Goal: Task Accomplishment & Management: Manage account settings

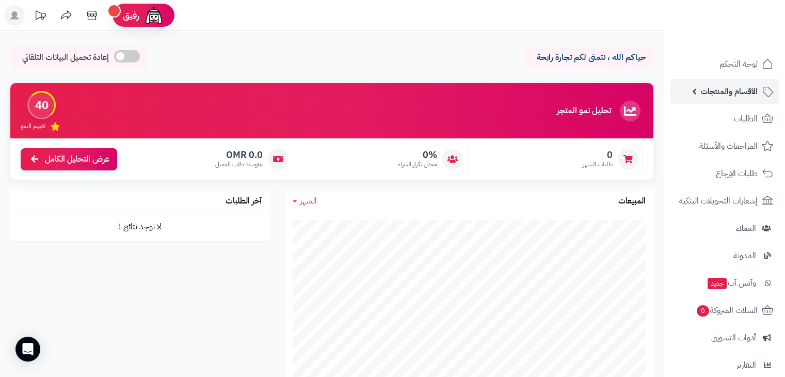
click at [731, 92] on span "الأقسام والمنتجات" at bounding box center [729, 91] width 57 height 14
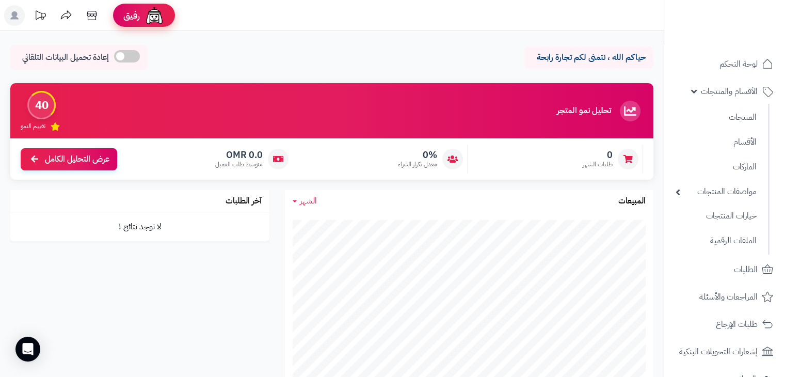
click at [150, 14] on img at bounding box center [154, 15] width 21 height 21
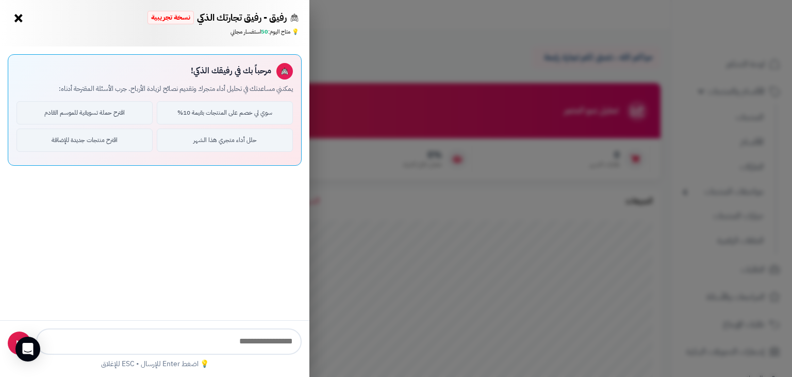
click at [18, 17] on button "×" at bounding box center [18, 18] width 17 height 17
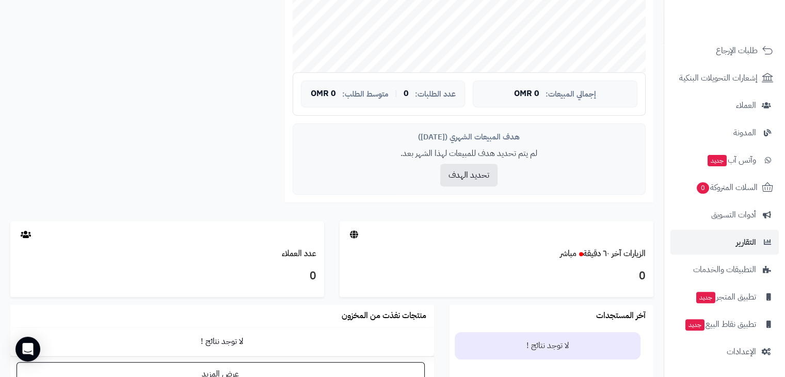
scroll to position [361, 0]
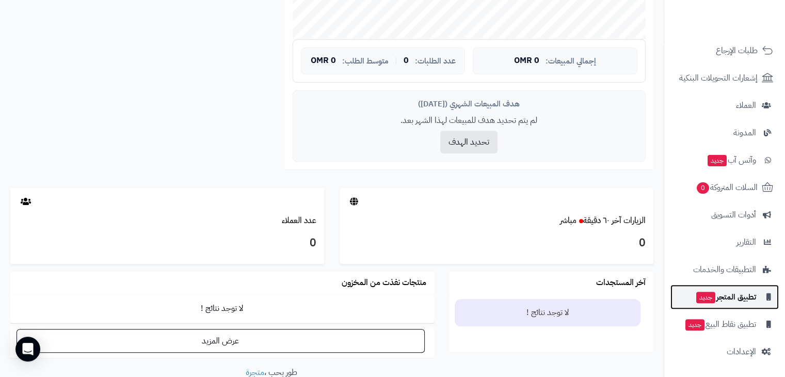
click at [752, 298] on span "تطبيق المتجر جديد" at bounding box center [725, 296] width 61 height 14
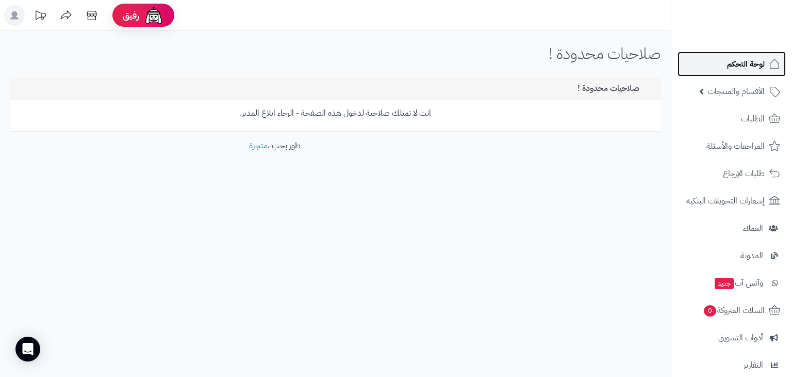
click at [757, 71] on span "لوحة التحكم" at bounding box center [746, 64] width 38 height 14
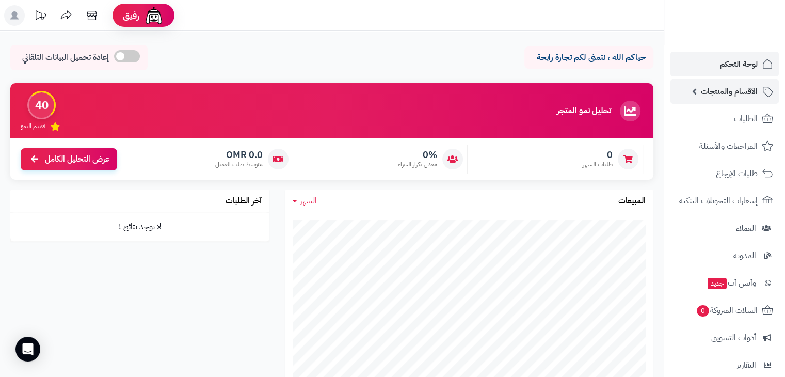
click at [738, 93] on span "الأقسام والمنتجات" at bounding box center [729, 91] width 57 height 14
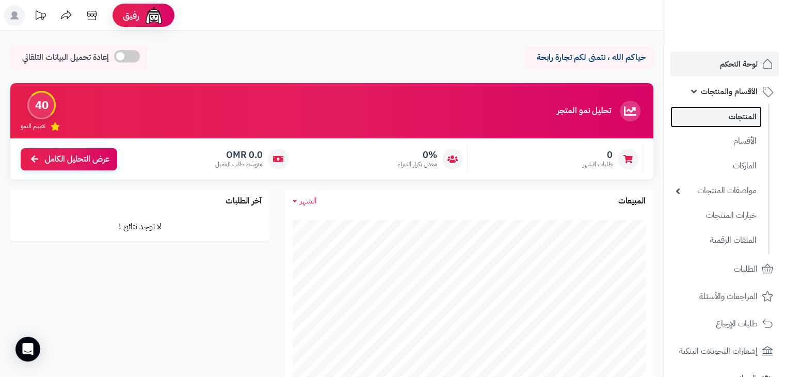
click at [743, 121] on link "المنتجات" at bounding box center [715, 116] width 91 height 21
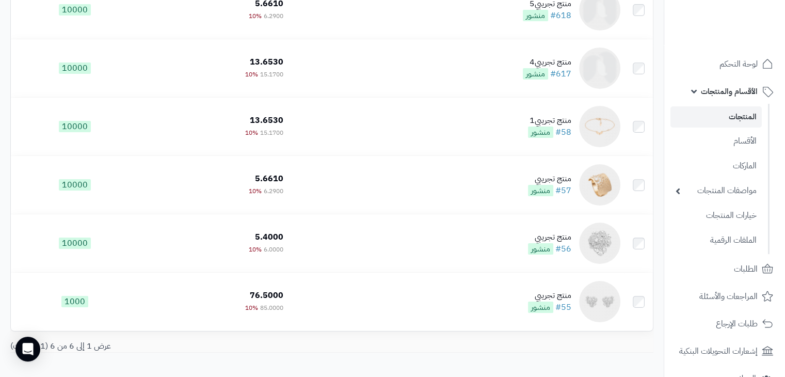
scroll to position [52, 0]
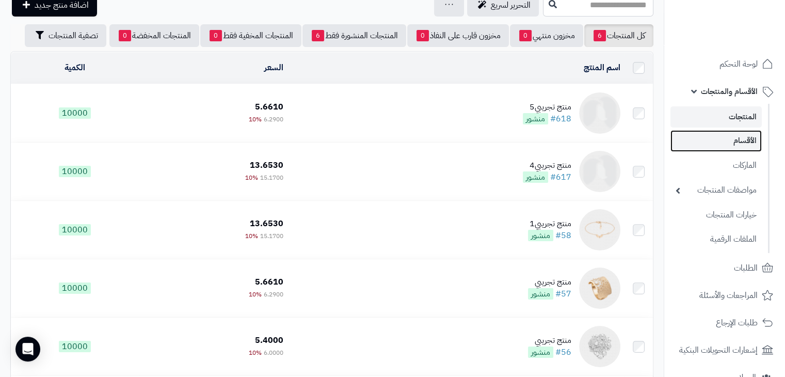
click at [729, 144] on link "الأقسام" at bounding box center [715, 140] width 91 height 21
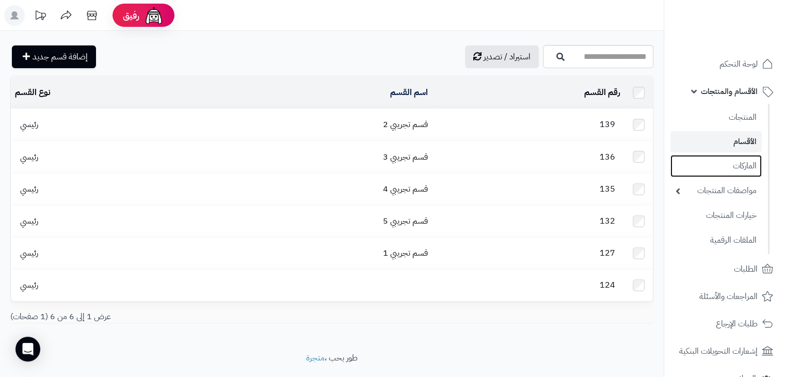
click at [733, 166] on link "الماركات" at bounding box center [715, 166] width 91 height 22
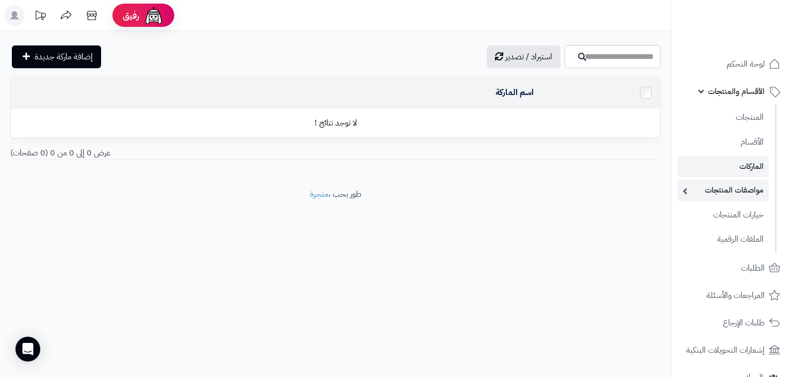
click at [733, 190] on link "مواصفات المنتجات" at bounding box center [723, 190] width 91 height 21
click at [745, 91] on span "الأقسام والمنتجات" at bounding box center [736, 91] width 57 height 14
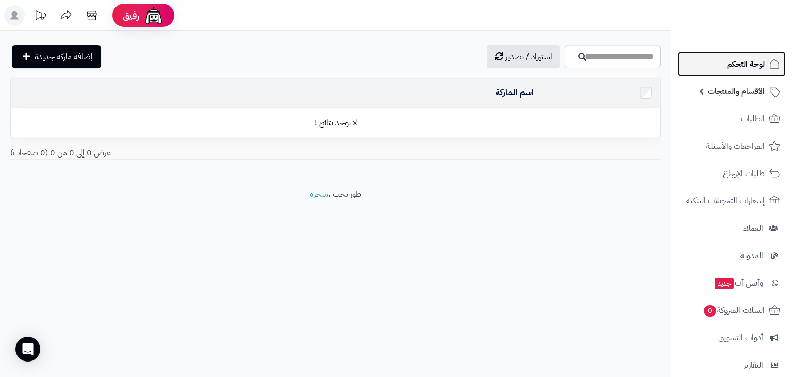
click at [746, 68] on span "لوحة التحكم" at bounding box center [746, 64] width 38 height 14
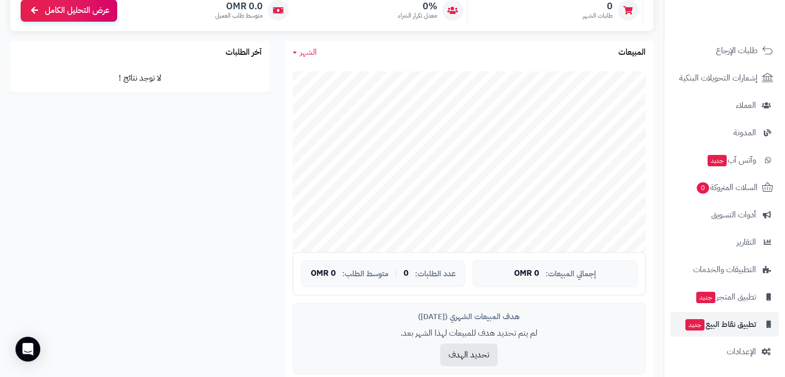
scroll to position [155, 0]
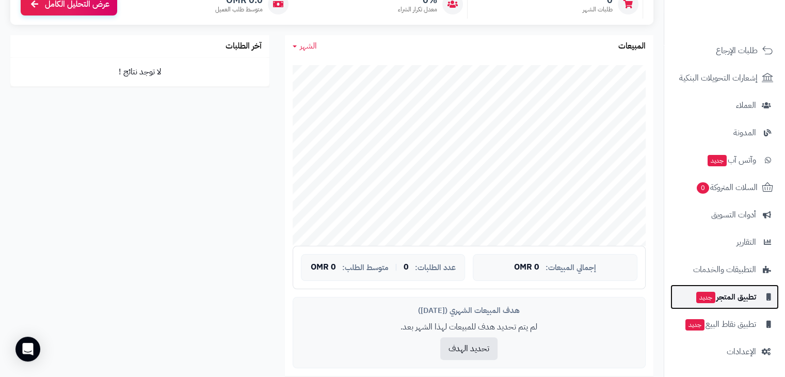
click at [731, 300] on span "تطبيق المتجر جديد" at bounding box center [725, 296] width 61 height 14
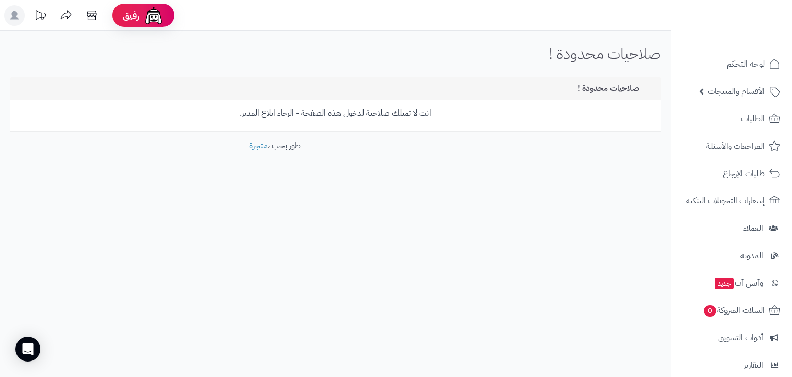
scroll to position [123, 0]
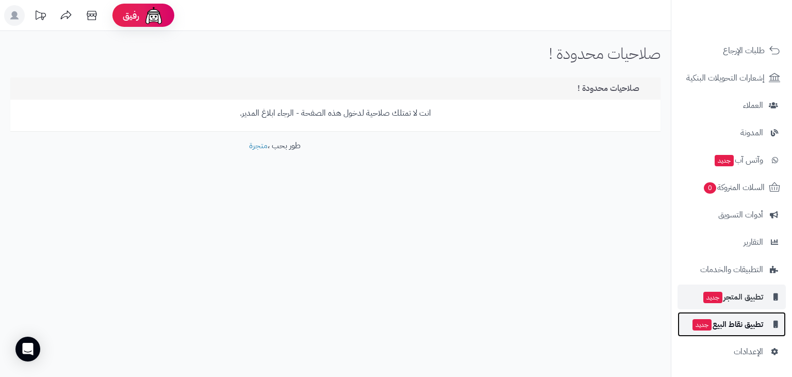
click at [737, 326] on span "تطبيق نقاط البيع جديد" at bounding box center [728, 324] width 72 height 14
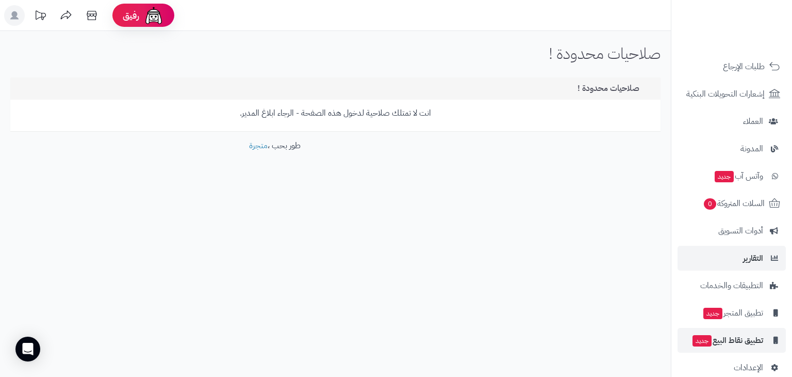
scroll to position [123, 0]
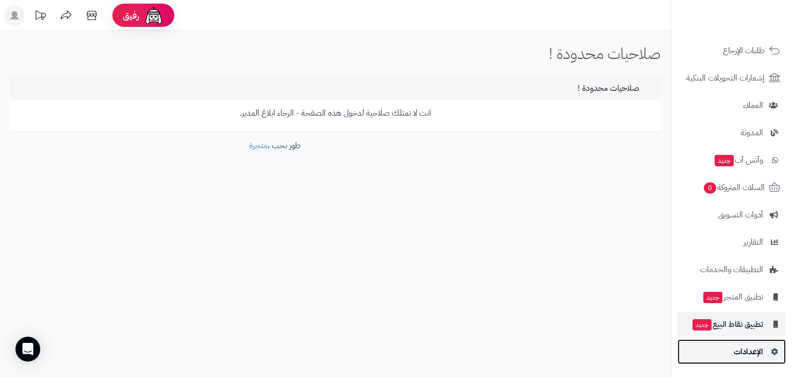
click at [745, 347] on span "الإعدادات" at bounding box center [748, 351] width 29 height 14
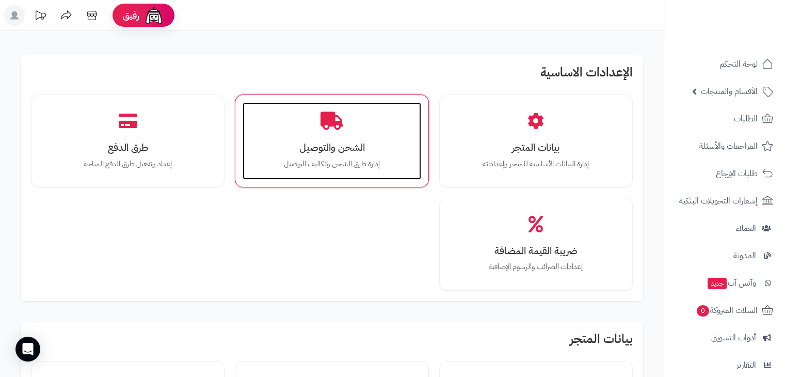
click at [349, 135] on div "الشحن والتوصيل إدارة طرق الشحن وتكاليف التوصيل" at bounding box center [331, 140] width 178 height 77
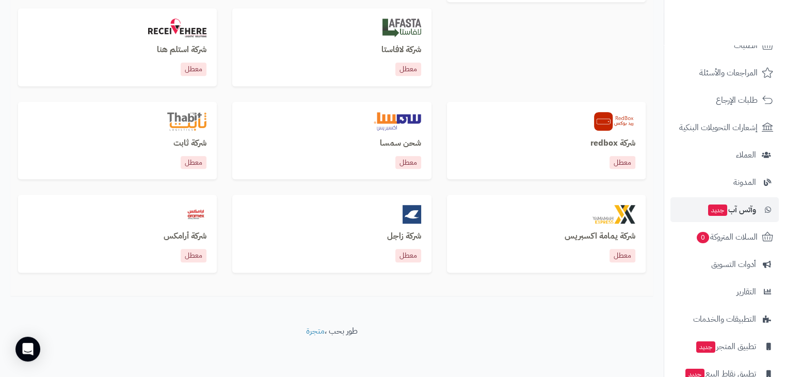
scroll to position [123, 0]
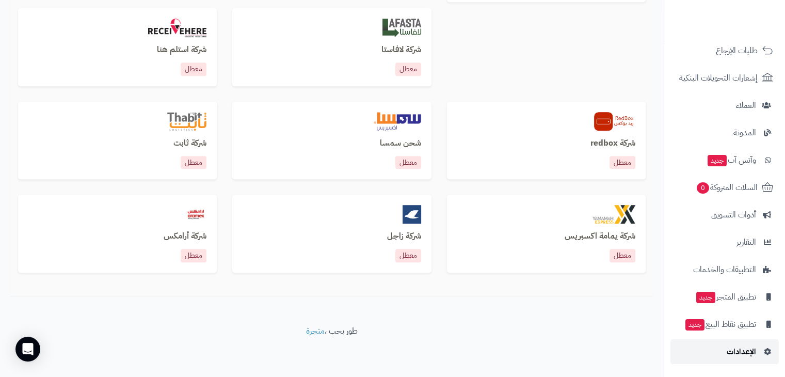
click at [738, 349] on span "الإعدادات" at bounding box center [740, 351] width 29 height 14
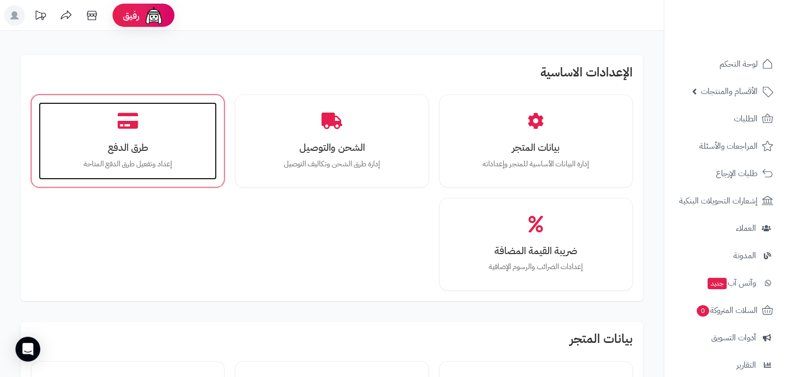
click at [159, 135] on div "طرق الدفع إعداد وتفعيل طرق الدفع المتاحة" at bounding box center [128, 140] width 178 height 77
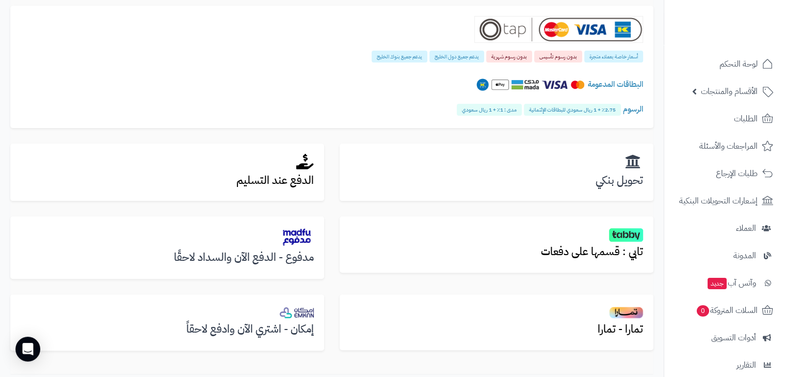
scroll to position [258, 0]
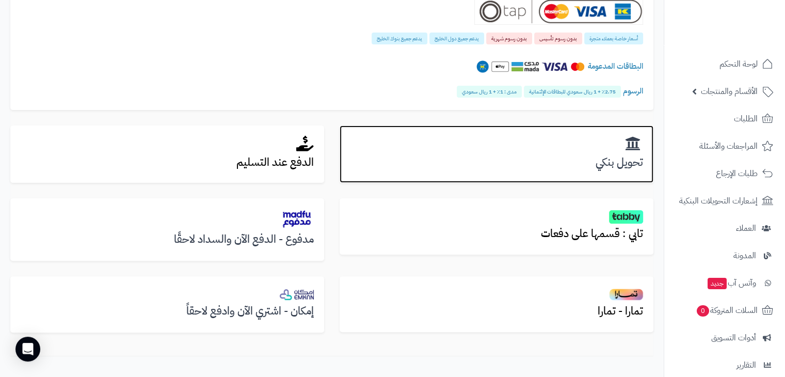
click at [619, 163] on h3 "تحويل بنكي" at bounding box center [496, 162] width 293 height 12
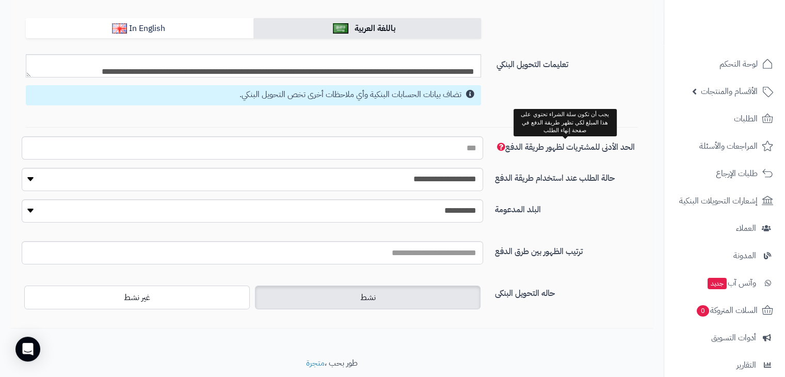
scroll to position [103, 0]
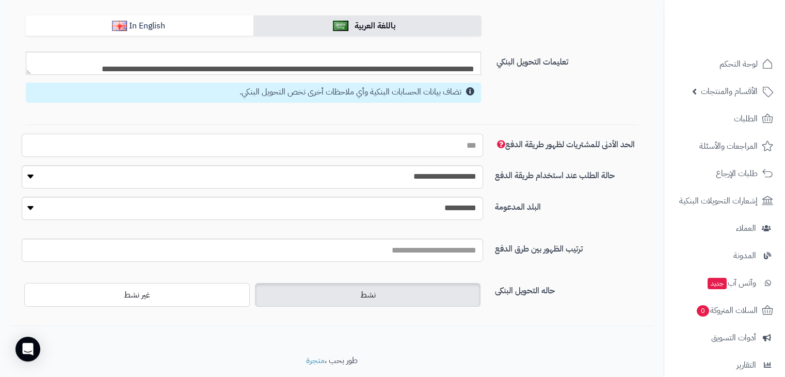
click at [425, 149] on input "الحد الأدنى للمشتريات لظهور طريقة الدفع" at bounding box center [252, 145] width 461 height 23
click at [437, 174] on select "**********" at bounding box center [252, 176] width 461 height 23
click at [617, 162] on div "الحد الأدنى للمشتريات لظهور طريقة الدفع" at bounding box center [332, 90] width 636 height 150
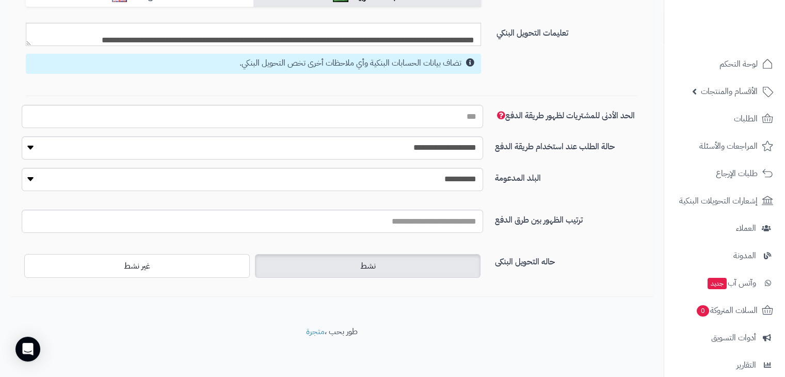
scroll to position [0, 0]
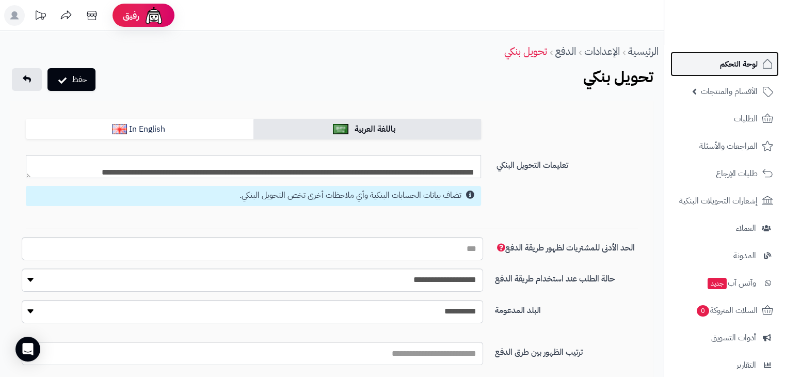
click at [731, 63] on span "لوحة التحكم" at bounding box center [739, 64] width 38 height 14
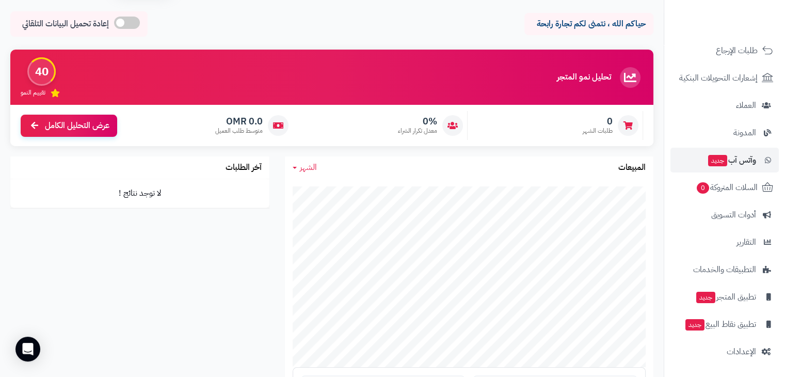
scroll to position [52, 0]
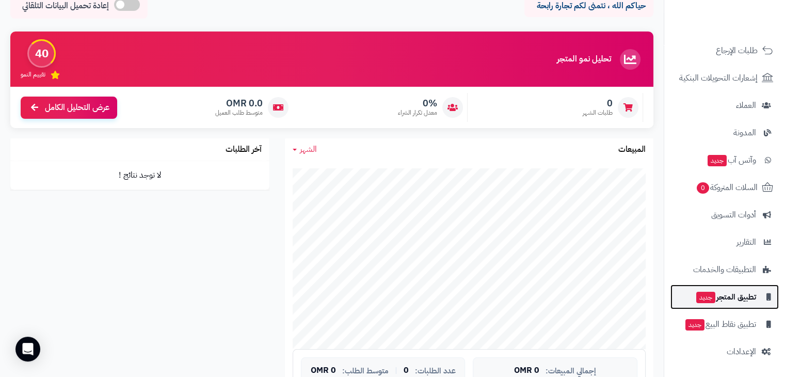
click at [728, 292] on span "تطبيق المتجر جديد" at bounding box center [725, 296] width 61 height 14
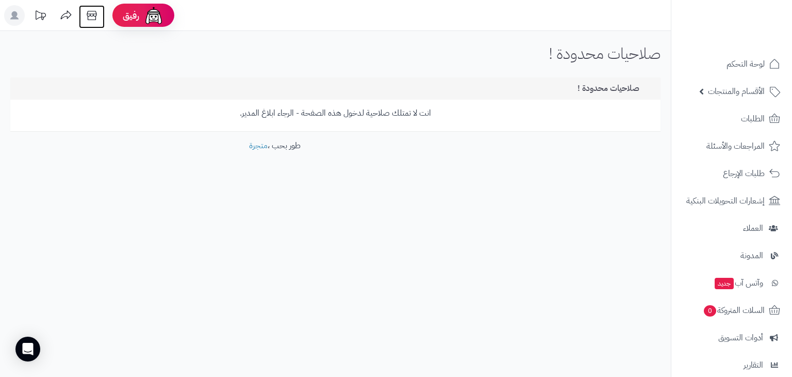
click at [93, 15] on icon at bounding box center [92, 15] width 10 height 9
